Goal: Task Accomplishment & Management: Manage account settings

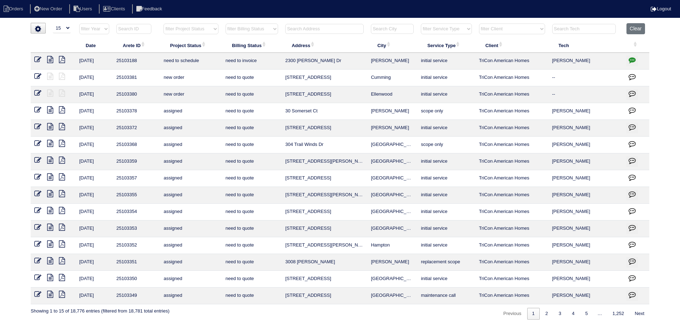
select select "15"
click at [644, 29] on button "Clear" at bounding box center [635, 28] width 18 height 11
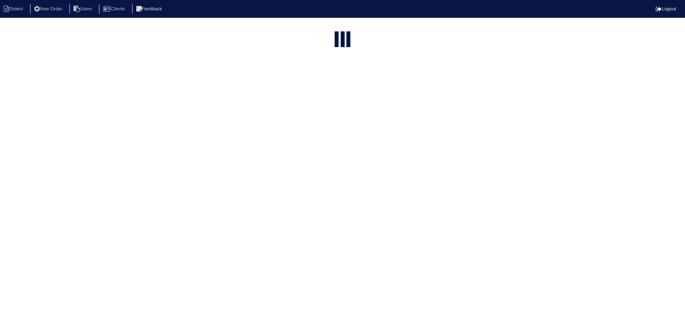
select select "15"
click at [188, 80] on select "filter Project Status -- Any Project Status -- new order assigned in progress f…" at bounding box center [190, 85] width 55 height 11
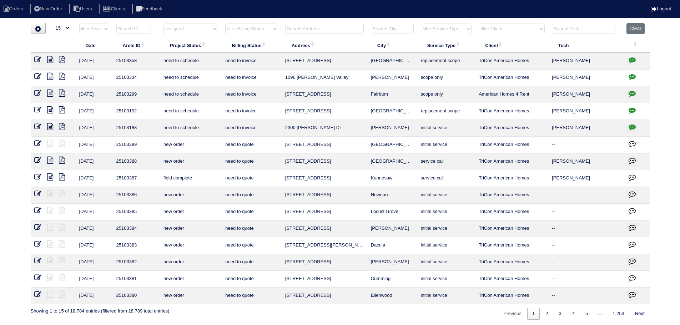
click at [163, 24] on select "filter Project Status -- Any Project Status -- new order assigned in progress f…" at bounding box center [190, 29] width 55 height 11
select select "assigned"
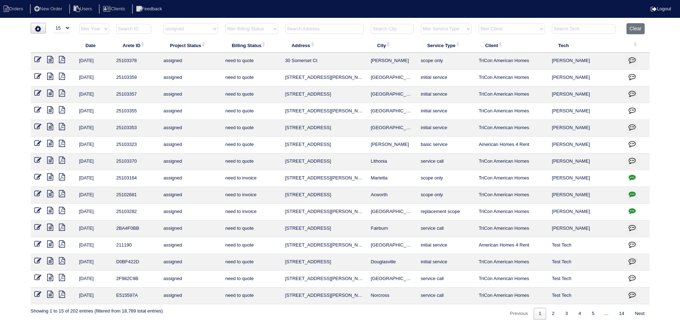
click at [49, 159] on icon at bounding box center [50, 160] width 6 height 7
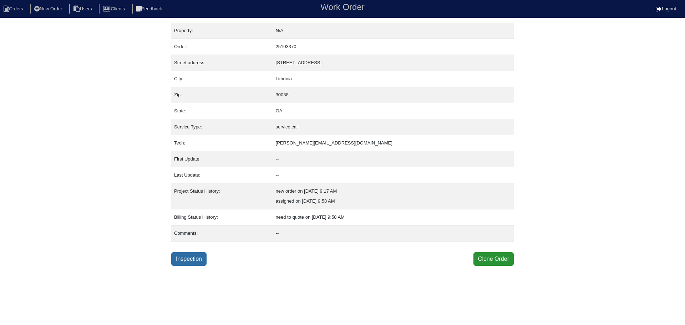
click at [197, 259] on link "Inspection" at bounding box center [188, 259] width 35 height 14
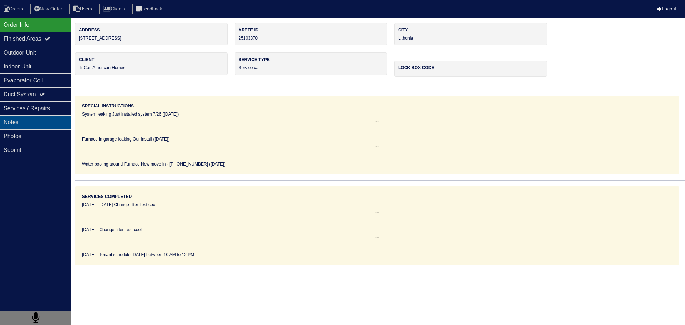
click at [51, 124] on div "Notes" at bounding box center [35, 122] width 71 height 14
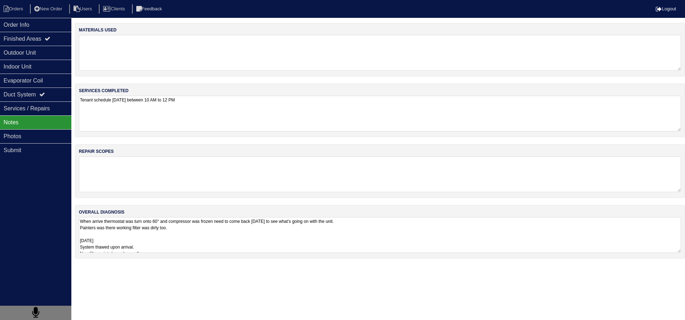
click at [20, 17] on nav "Orders New Order Users Clients Feedback Logout" at bounding box center [342, 9] width 685 height 18
click at [16, 11] on li "Orders" at bounding box center [14, 9] width 29 height 10
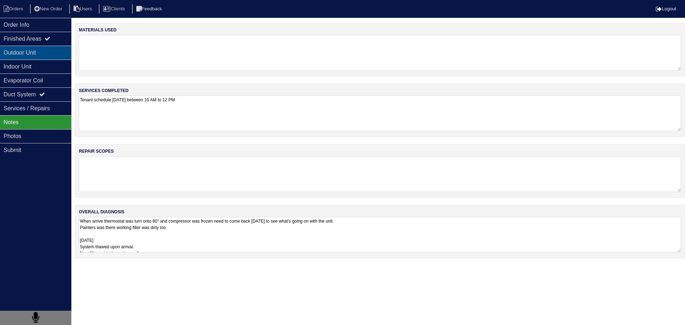
select select "15"
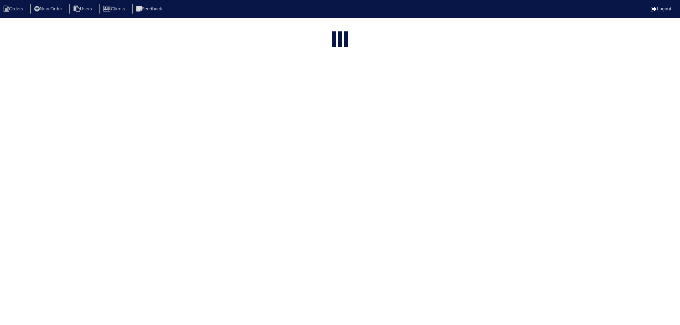
select select "assigned"
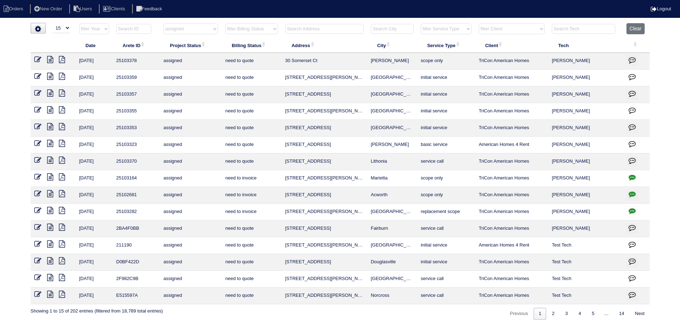
click at [49, 176] on icon at bounding box center [50, 176] width 6 height 7
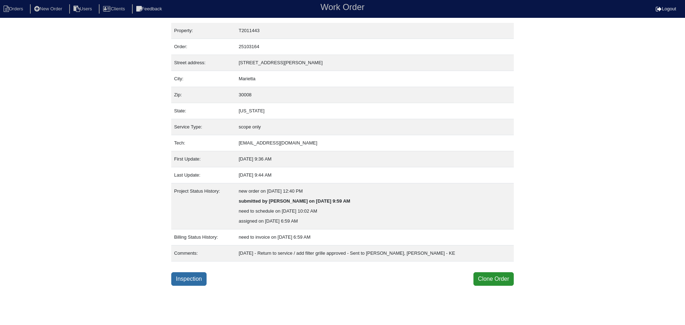
click at [202, 280] on link "Inspection" at bounding box center [188, 279] width 35 height 14
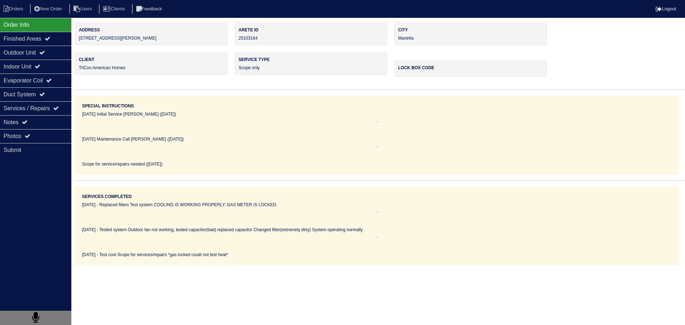
click at [48, 122] on div "Notes" at bounding box center [35, 122] width 71 height 14
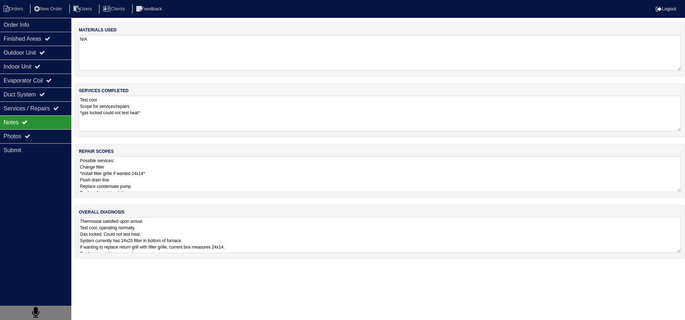
click at [156, 175] on textarea "Possible services: Change filter *install filter grille if wanted 24x14* Flush …" at bounding box center [380, 174] width 602 height 36
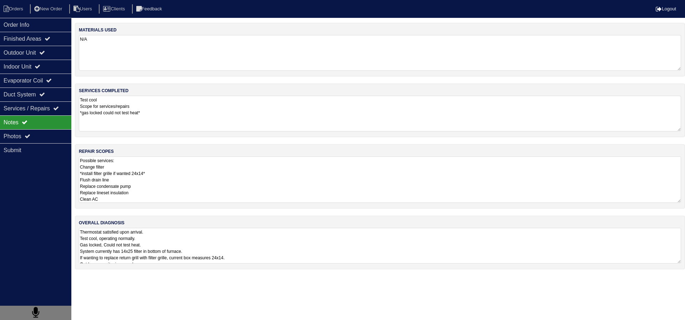
click at [31, 17] on nav "Orders New Order Users Clients Feedback Logout" at bounding box center [342, 9] width 685 height 18
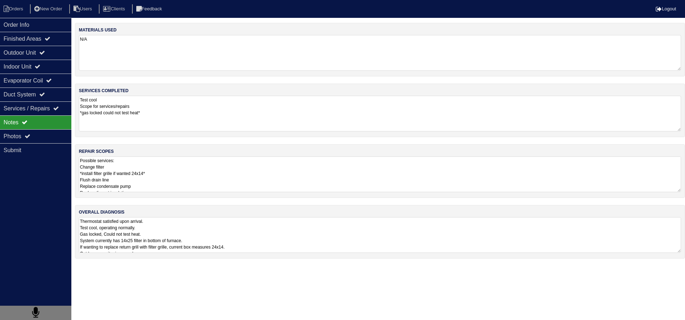
click at [17, 3] on nav "Orders New Order Users Clients Feedback Logout" at bounding box center [342, 9] width 685 height 18
click at [17, 6] on li "Orders" at bounding box center [14, 9] width 29 height 10
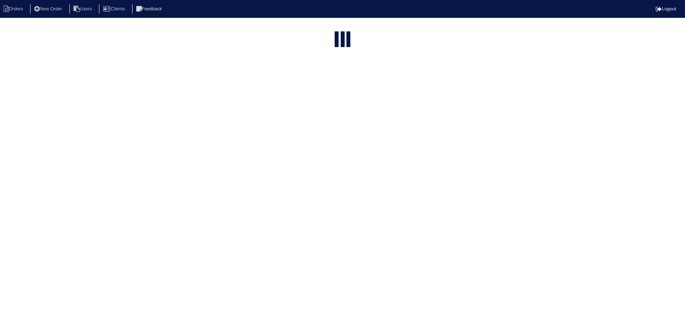
select select "15"
select select "assigned"
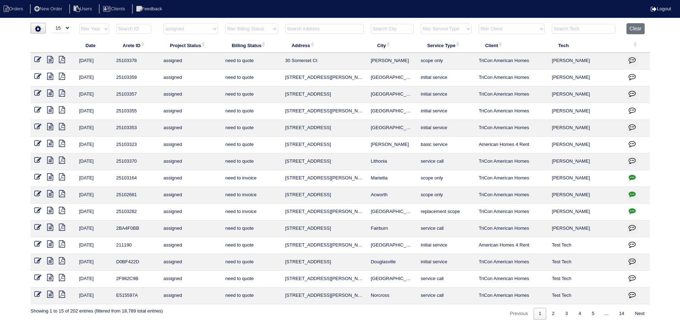
click at [623, 211] on td at bounding box center [635, 212] width 27 height 17
click at [631, 210] on icon "button" at bounding box center [631, 210] width 7 height 7
type textarea "9/9/25 - Replace Furnace / Service AC / no electricity approved - emailed site …"
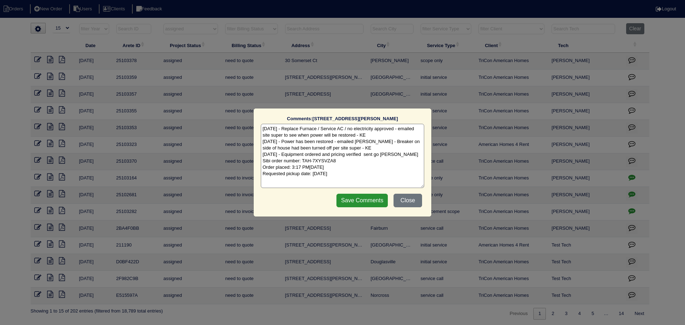
click at [631, 210] on div "Comments: 1843 Hannah Place The comments on file have changed since you started…" at bounding box center [342, 162] width 685 height 325
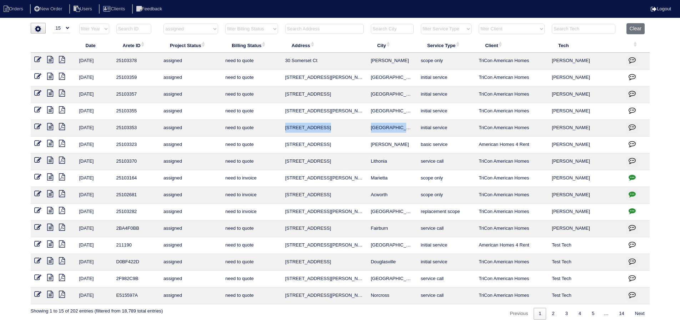
drag, startPoint x: 407, startPoint y: 128, endPoint x: 282, endPoint y: 128, distance: 125.2
click at [282, 128] on tr "9/12/25 25103353 assigned need to quote 15 Oakbrook Dr Cartersville initial ser…" at bounding box center [340, 128] width 619 height 17
copy tr "15 Oakbrook Dr Cartersville"
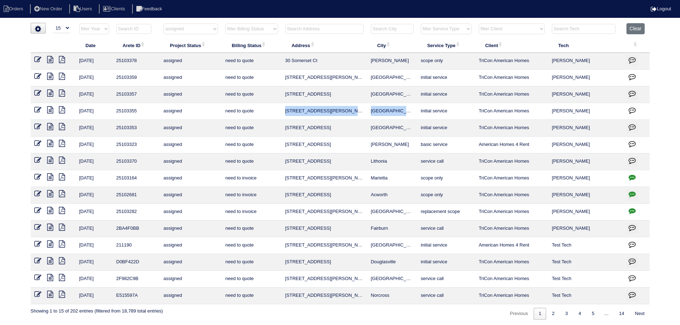
drag, startPoint x: 409, startPoint y: 110, endPoint x: 284, endPoint y: 112, distance: 124.9
click at [284, 112] on tr "9/12/25 25103355 assigned need to quote 730 Marcus Nyah Ct College Park initial…" at bounding box center [340, 111] width 619 height 17
copy tr "730 Marcus Nyah Ct College Park"
click at [48, 61] on icon at bounding box center [50, 59] width 6 height 7
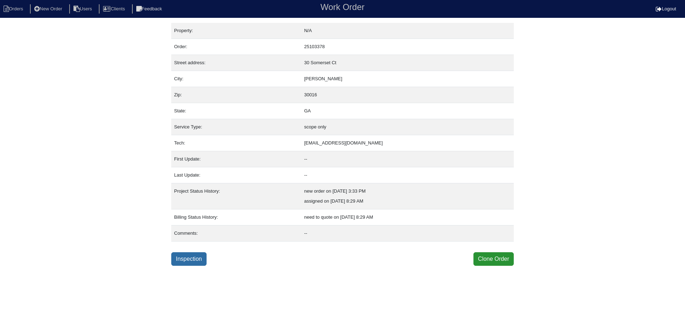
click at [198, 255] on link "Inspection" at bounding box center [188, 259] width 35 height 14
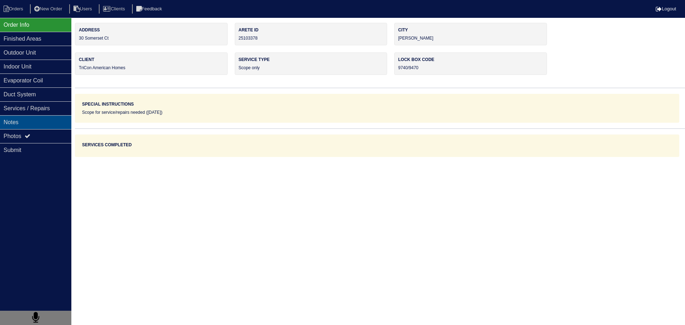
click at [45, 124] on div "Notes" at bounding box center [35, 122] width 71 height 14
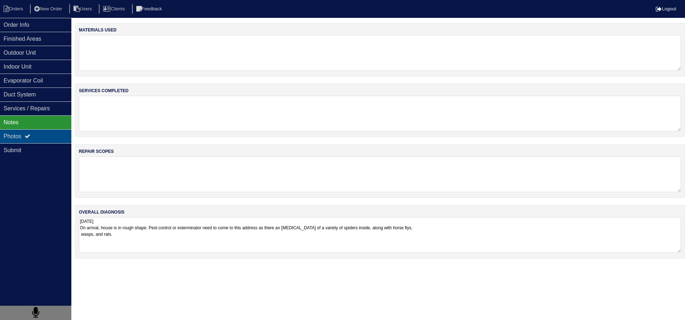
click at [41, 132] on div "Photos" at bounding box center [35, 136] width 71 height 14
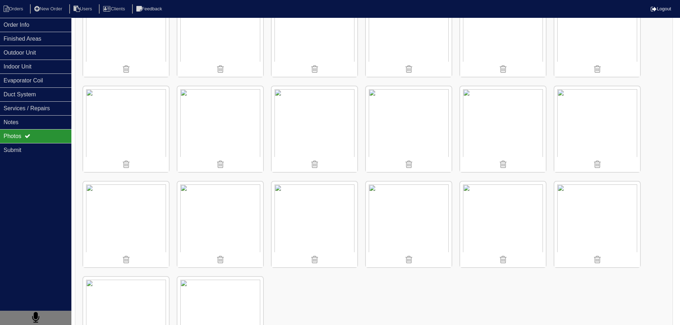
scroll to position [181, 0]
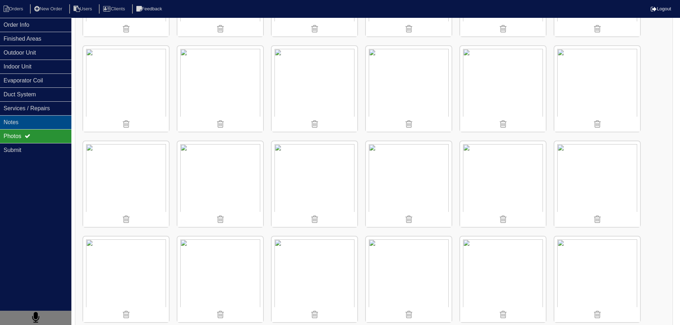
click at [29, 120] on div "Notes" at bounding box center [35, 122] width 71 height 14
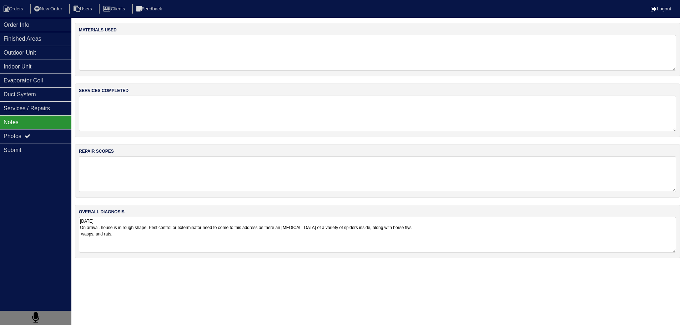
scroll to position [0, 0]
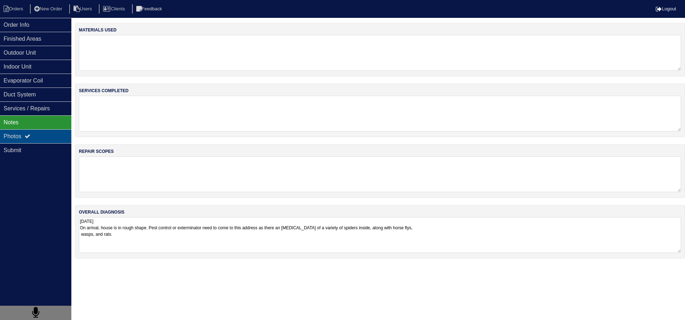
click at [0, 136] on div "Photos" at bounding box center [35, 136] width 71 height 14
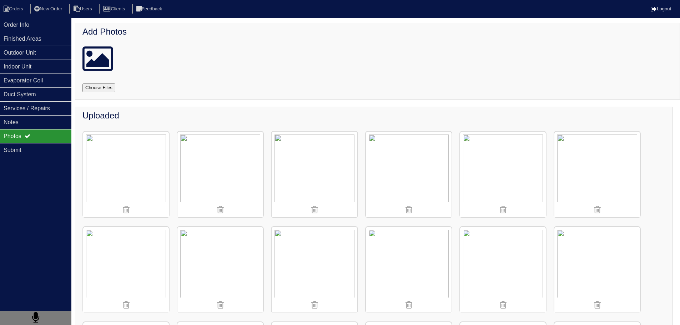
click at [103, 162] on img at bounding box center [126, 175] width 86 height 86
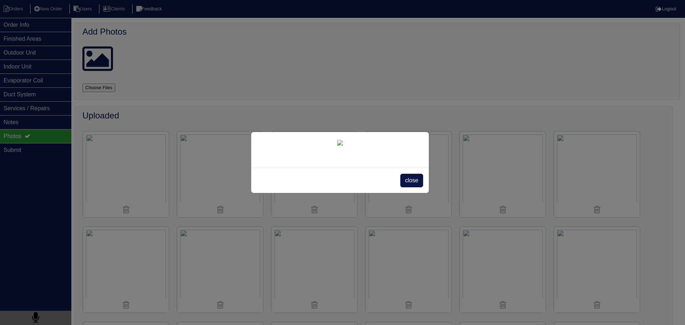
click at [404, 187] on span "close" at bounding box center [411, 181] width 22 height 14
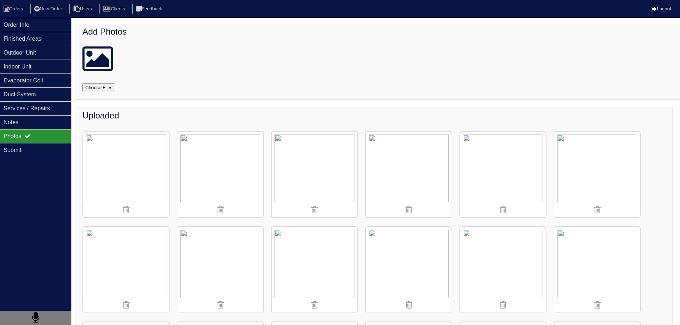
click at [226, 161] on img at bounding box center [220, 175] width 86 height 86
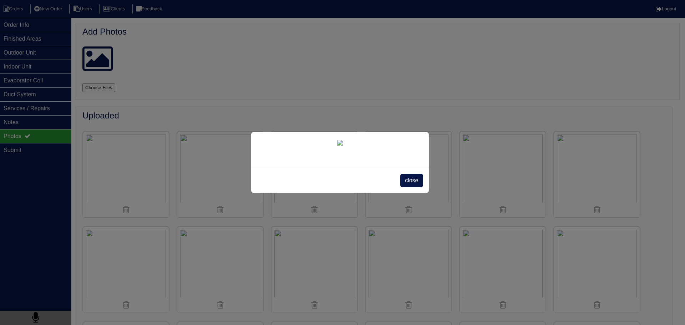
drag, startPoint x: 422, startPoint y: 279, endPoint x: 368, endPoint y: 242, distance: 65.4
click at [421, 187] on span "close" at bounding box center [411, 181] width 22 height 14
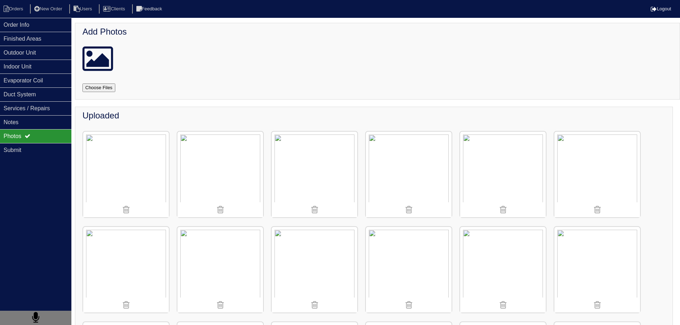
click at [339, 182] on img at bounding box center [314, 175] width 86 height 86
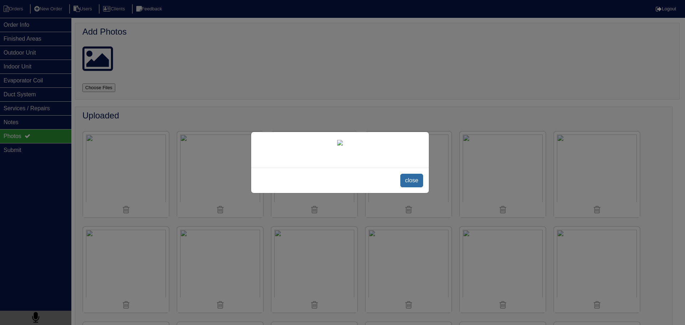
click at [409, 187] on span "close" at bounding box center [411, 181] width 22 height 14
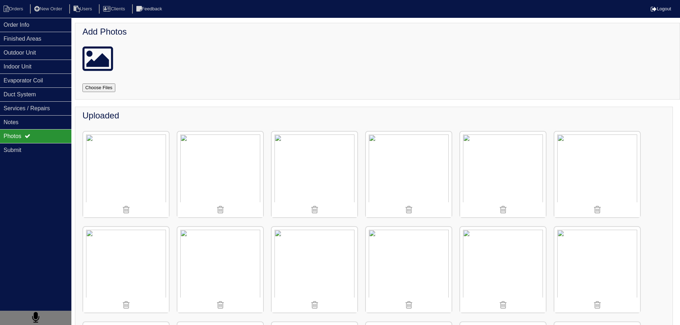
click at [403, 159] on img at bounding box center [409, 175] width 86 height 86
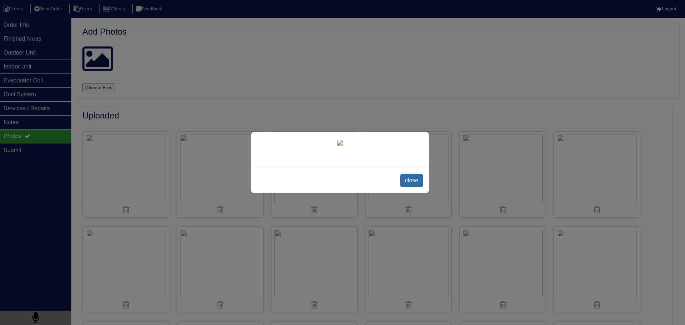
click at [417, 187] on span "close" at bounding box center [411, 181] width 22 height 14
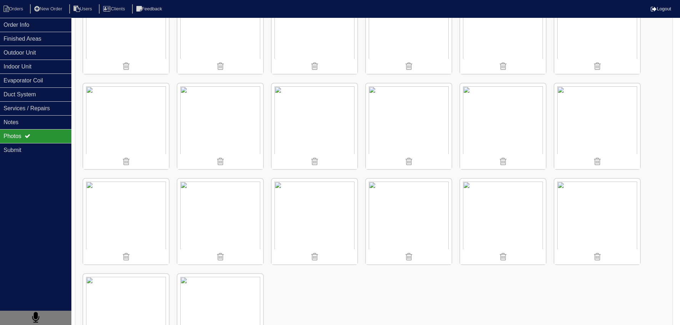
scroll to position [250, 0]
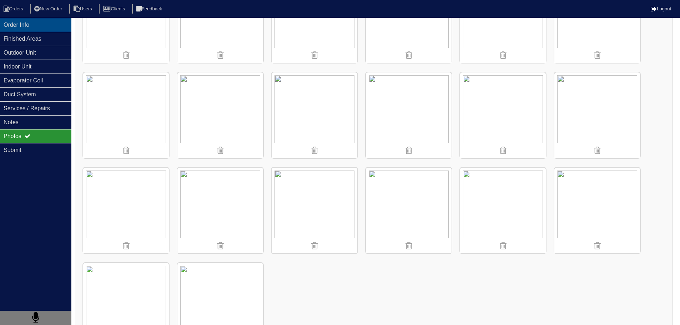
click at [29, 22] on div "Order Info" at bounding box center [35, 25] width 71 height 14
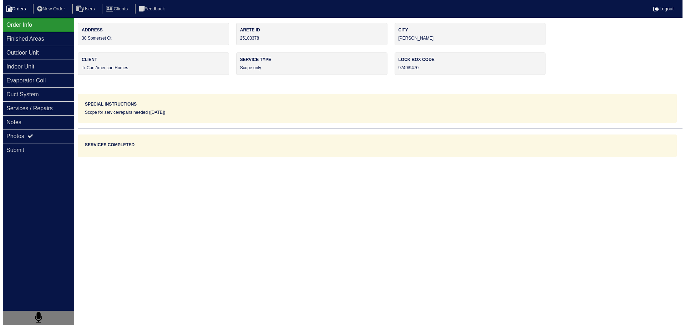
scroll to position [0, 0]
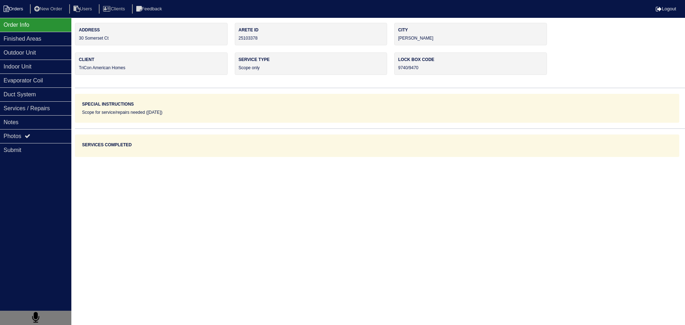
click at [16, 9] on li "Orders" at bounding box center [14, 9] width 29 height 10
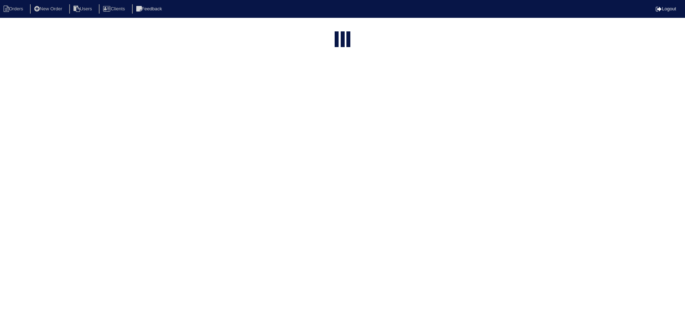
select select "15"
select select "assigned"
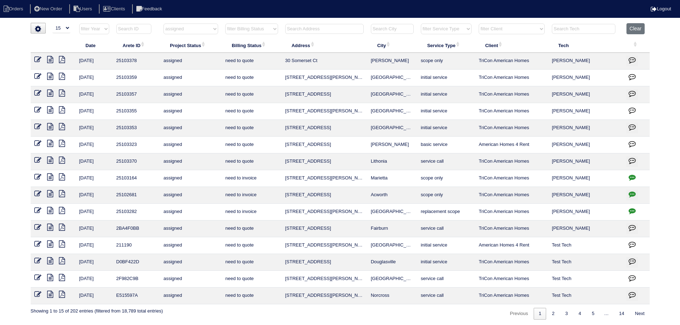
click at [193, 34] on select "filter Project Status -- Any Project Status -- new order assigned in progress f…" at bounding box center [190, 29] width 55 height 11
select select
click at [163, 24] on select "filter Project Status -- Any Project Status -- new order assigned in progress f…" at bounding box center [190, 29] width 55 height 11
click at [325, 29] on input "text" at bounding box center [324, 29] width 78 height 10
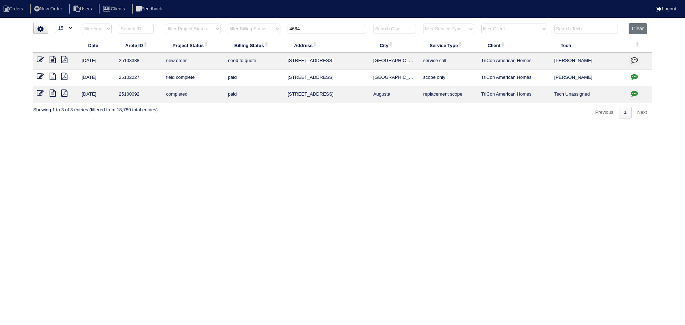
type input "4664"
click at [631, 80] on icon "button" at bounding box center [634, 76] width 7 height 7
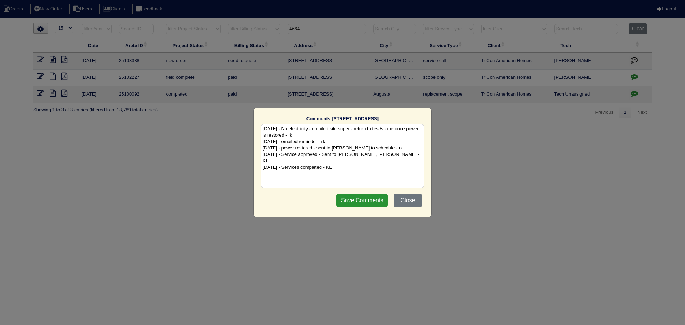
click at [528, 185] on div "Comments: 4664 Parkway Cir The comments on file have changed since you started …" at bounding box center [342, 162] width 685 height 325
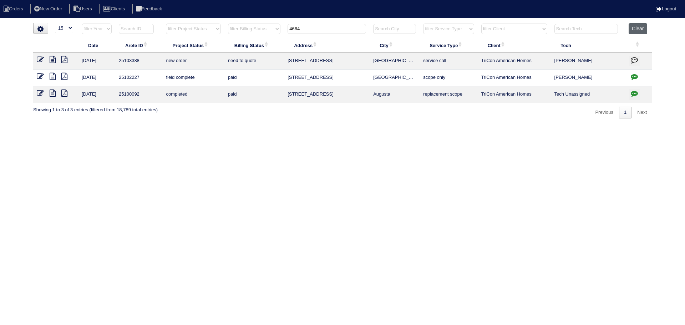
click at [645, 29] on button "Clear" at bounding box center [638, 28] width 18 height 11
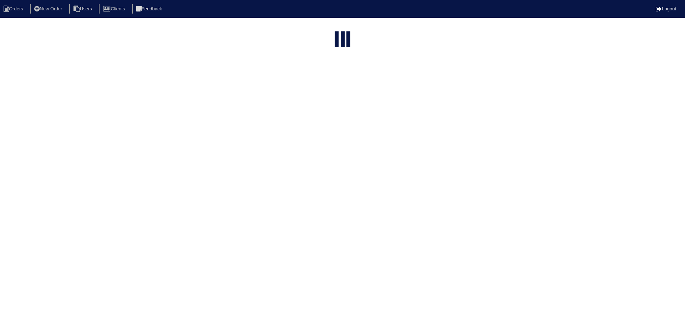
select select "15"
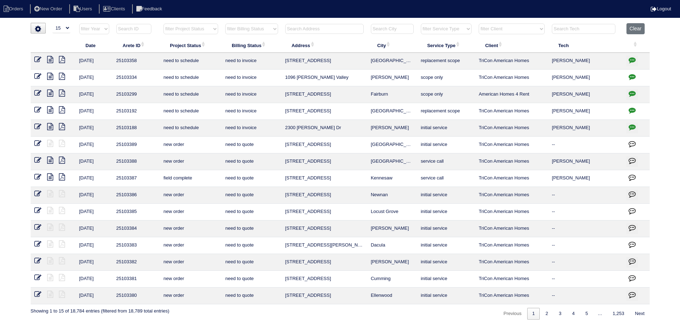
click at [195, 29] on select "filter Project Status -- Any Project Status -- new order assigned in progress f…" at bounding box center [190, 29] width 55 height 11
click at [163, 24] on select "filter Project Status -- Any Project Status -- new order assigned in progress f…" at bounding box center [190, 29] width 55 height 11
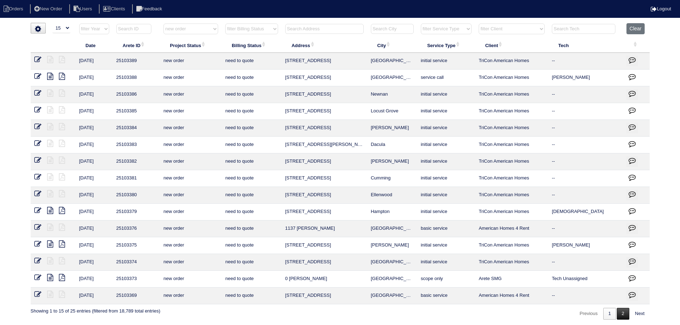
click at [619, 313] on link "2" at bounding box center [622, 314] width 12 height 12
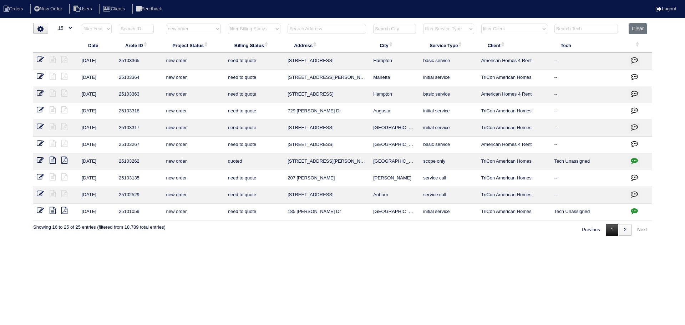
click at [616, 232] on link "1" at bounding box center [612, 230] width 12 height 12
select select "new order"
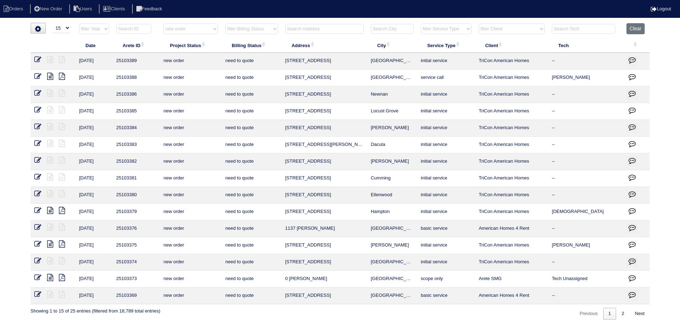
click at [191, 28] on select "filter Project Status -- Any Project Status -- new order assigned in progress f…" at bounding box center [190, 29] width 55 height 11
click at [163, 24] on select "filter Project Status -- Any Project Status -- new order assigned in progress f…" at bounding box center [190, 29] width 55 height 11
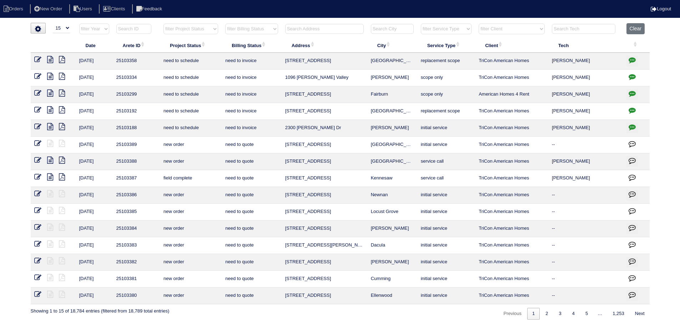
drag, startPoint x: 202, startPoint y: 26, endPoint x: 203, endPoint y: 34, distance: 7.9
click at [202, 27] on select "filter Project Status -- Any Project Status -- new order assigned in progress f…" at bounding box center [190, 29] width 55 height 11
click at [163, 24] on select "filter Project Status -- Any Project Status -- new order assigned in progress f…" at bounding box center [190, 29] width 55 height 11
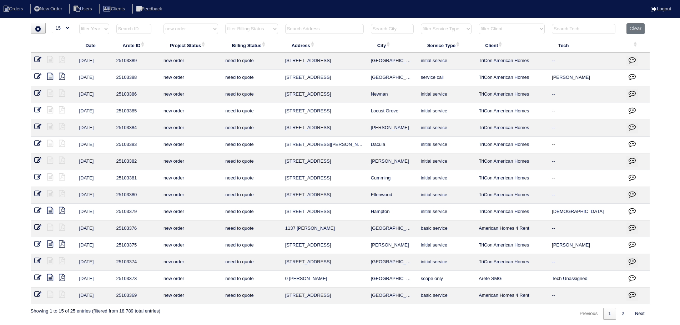
drag, startPoint x: 367, startPoint y: 144, endPoint x: 228, endPoint y: 22, distance: 184.5
click at [234, 20] on html "Orders New Order Users Clients Feedback Logout Orders New Order Users Clients M…" at bounding box center [340, 163] width 680 height 327
click at [200, 29] on select "filter Project Status -- Any Project Status -- new order assigned in progress f…" at bounding box center [190, 29] width 55 height 11
click at [163, 24] on select "filter Project Status -- Any Project Status -- new order assigned in progress f…" at bounding box center [190, 29] width 55 height 11
select select "assigned"
